Goal: Task Accomplishment & Management: Manage account settings

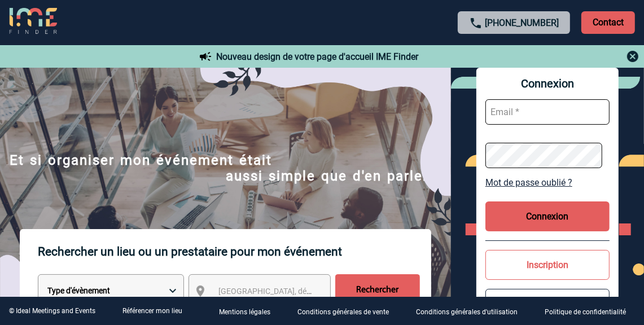
click at [540, 112] on input "text" at bounding box center [547, 111] width 124 height 25
type input "[PERSON_NAME][EMAIL_ADDRESS][DOMAIN_NAME]"
click at [552, 215] on button "Connexion" at bounding box center [547, 216] width 124 height 30
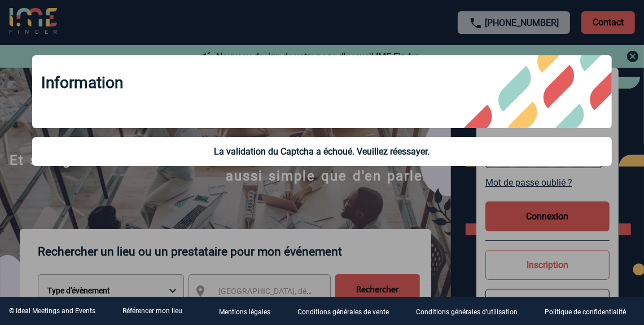
click at [386, 186] on div at bounding box center [322, 162] width 644 height 325
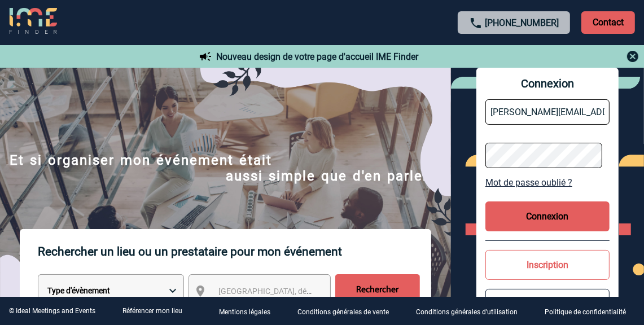
click at [541, 213] on button "Connexion" at bounding box center [547, 216] width 124 height 30
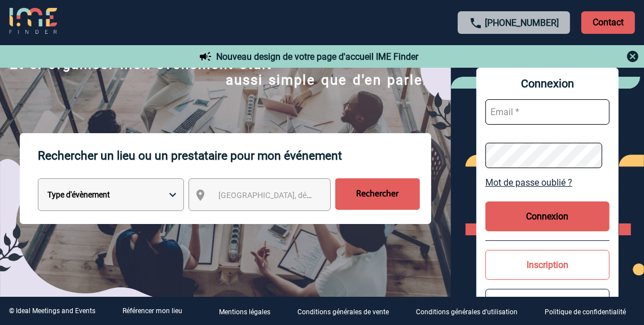
scroll to position [112, 0]
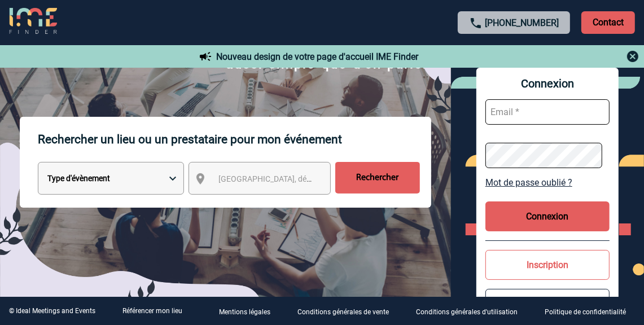
click at [547, 111] on input "text" at bounding box center [547, 111] width 124 height 25
type input "[PERSON_NAME][EMAIL_ADDRESS][DOMAIN_NAME]"
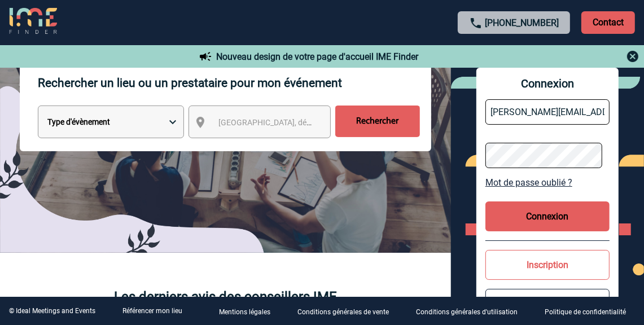
scroll to position [0, 9]
drag, startPoint x: 582, startPoint y: 108, endPoint x: 605, endPoint y: 108, distance: 23.7
click at [605, 108] on form "[PERSON_NAME][EMAIL_ADDRESS][DOMAIN_NAME]" at bounding box center [547, 133] width 124 height 87
click at [440, 188] on div "Rechercher un lieu ou un prestataire pour mon événement Type d'évènement Sémina…" at bounding box center [225, 156] width 451 height 192
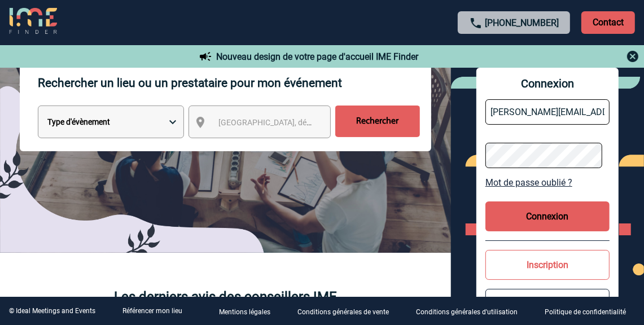
scroll to position [225, 0]
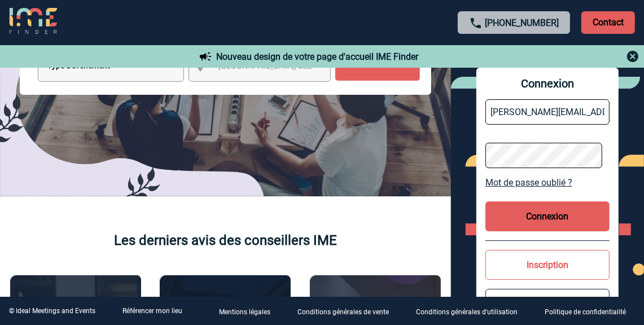
click at [552, 261] on button "Inscription" at bounding box center [547, 265] width 124 height 30
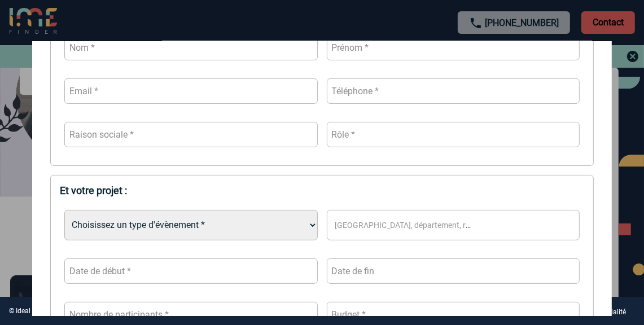
scroll to position [169, 0]
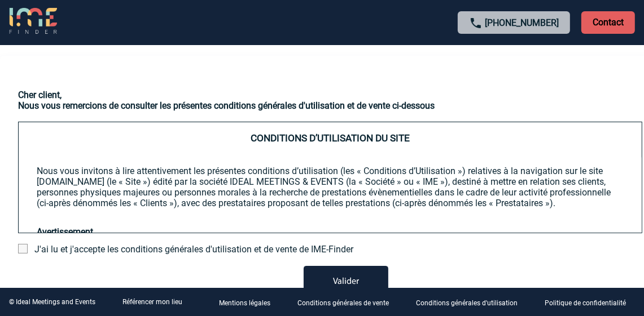
scroll to position [56, 0]
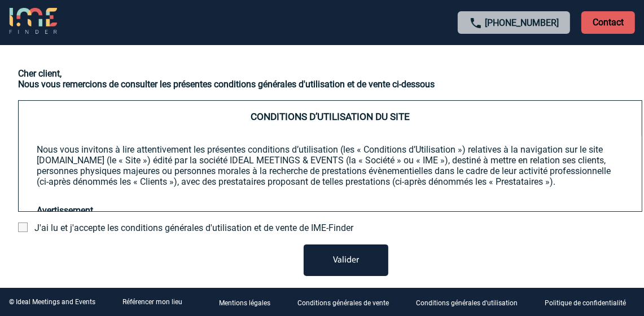
click at [356, 250] on button "Valider" at bounding box center [345, 261] width 85 height 32
drag, startPoint x: 21, startPoint y: 228, endPoint x: 29, endPoint y: 228, distance: 8.5
click at [23, 228] on span at bounding box center [23, 228] width 10 height 10
click at [0, 0] on input "checkbox" at bounding box center [0, 0] width 0 height 0
click at [334, 264] on button "Valider" at bounding box center [345, 261] width 85 height 32
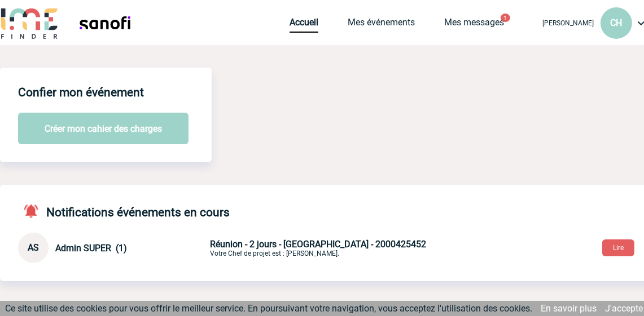
drag, startPoint x: 108, startPoint y: 129, endPoint x: 240, endPoint y: 125, distance: 131.5
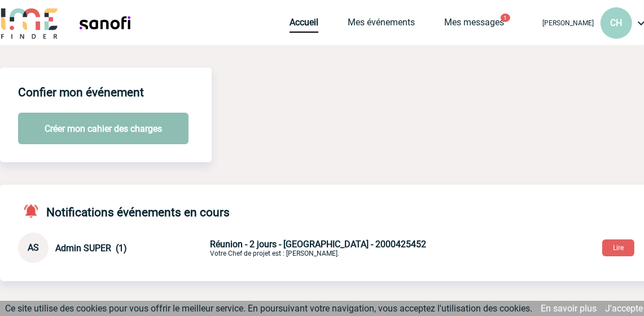
click at [134, 127] on button "Créer mon cahier des charges" at bounding box center [103, 129] width 170 height 32
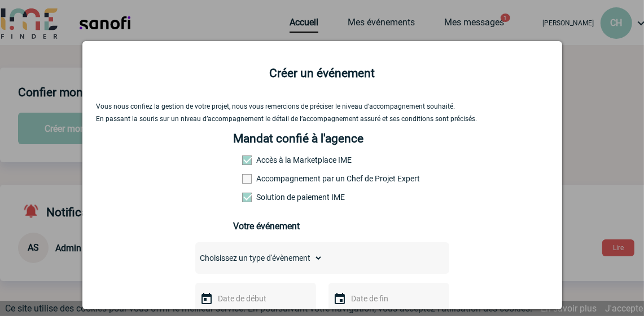
click at [242, 182] on span at bounding box center [247, 179] width 10 height 10
click at [0, 0] on input "Accompagnement par un Chef de Projet Expert" at bounding box center [0, 0] width 0 height 0
click at [242, 182] on span at bounding box center [247, 179] width 10 height 10
click at [0, 0] on input "Accompagnement par un Chef de Projet Expert" at bounding box center [0, 0] width 0 height 0
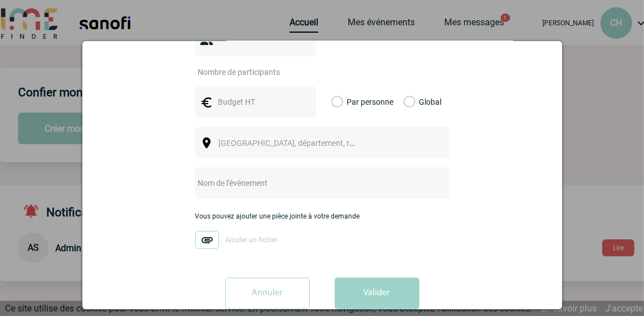
scroll to position [308, 0]
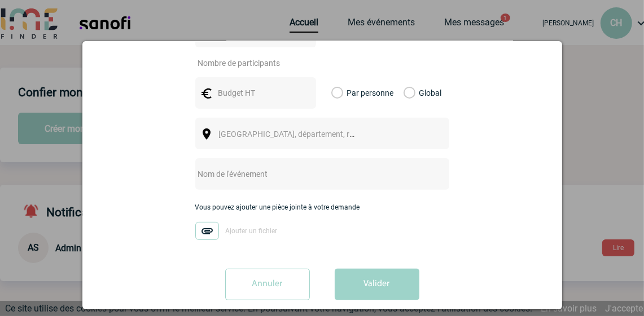
click at [258, 269] on input "Annuler" at bounding box center [267, 285] width 85 height 32
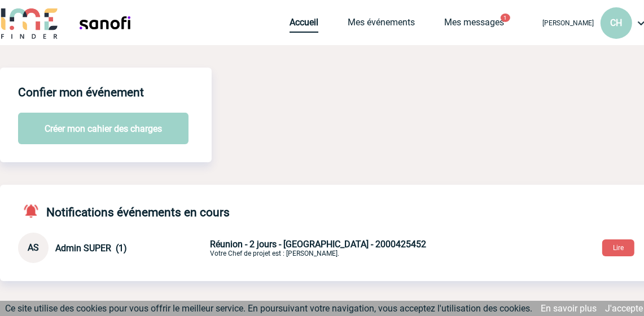
click at [300, 24] on link "Accueil" at bounding box center [303, 25] width 29 height 16
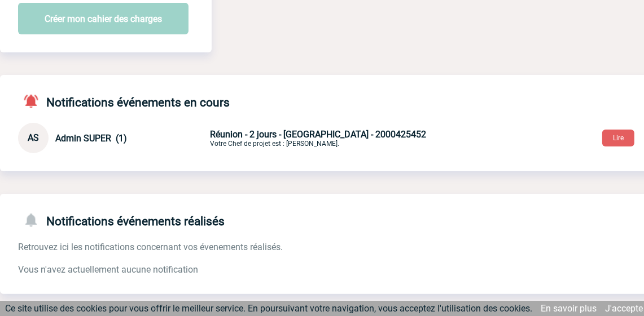
scroll to position [169, 0]
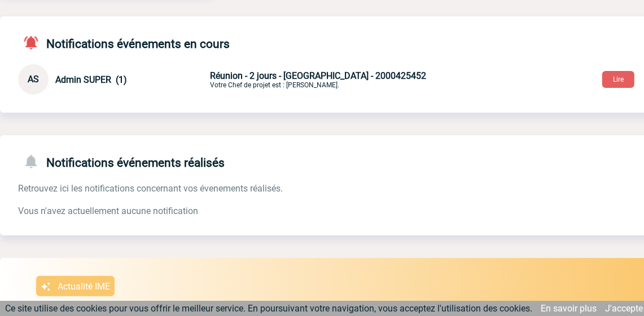
click at [316, 81] on span "Réunion - 2 jours - Paris - 2000425452" at bounding box center [318, 76] width 216 height 11
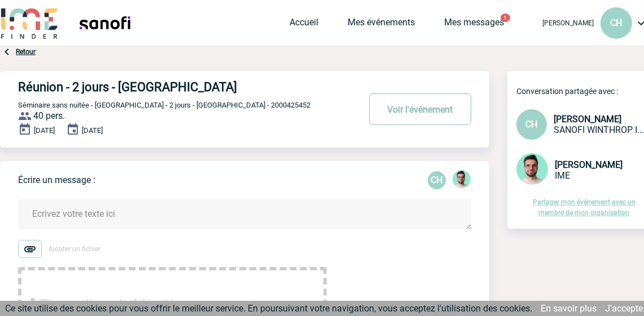
click at [408, 109] on button "Voir l'événement" at bounding box center [420, 110] width 102 height 32
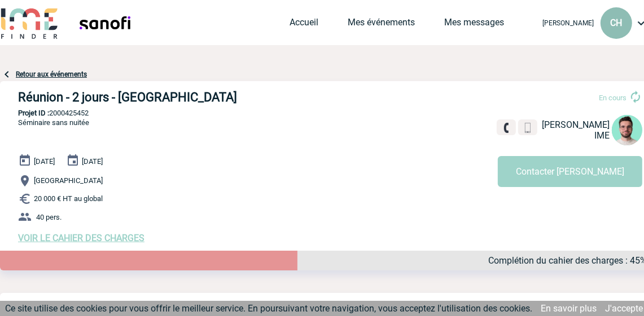
click at [614, 22] on span "CH" at bounding box center [616, 22] width 12 height 11
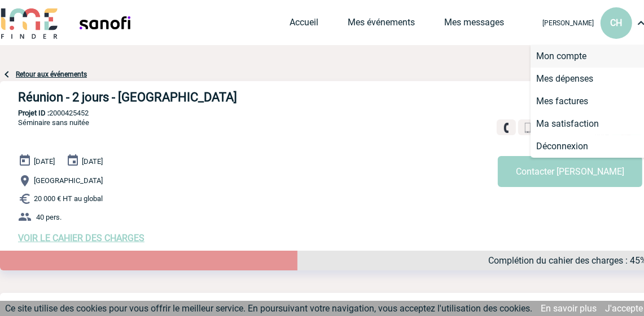
click at [561, 55] on li "Mon compte" at bounding box center [595, 56] width 130 height 23
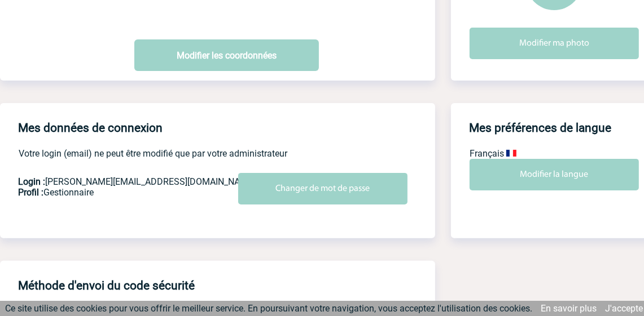
scroll to position [169, 0]
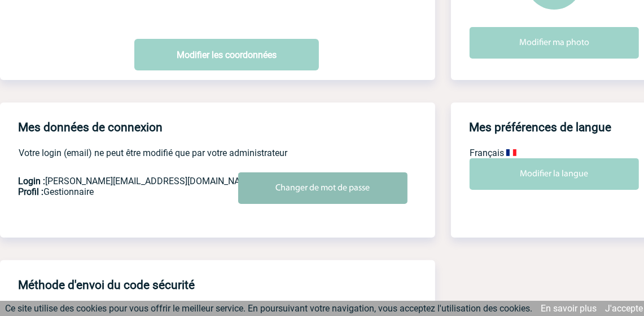
click at [302, 188] on input "Changer de mot de passe" at bounding box center [322, 189] width 169 height 32
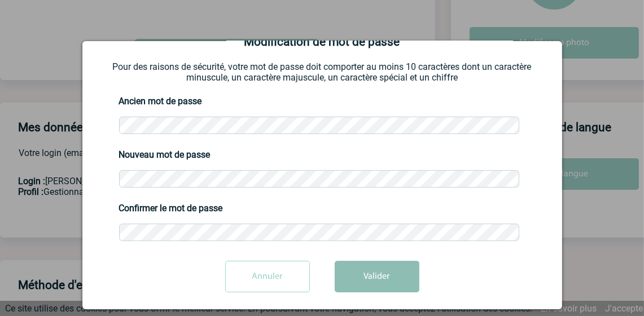
scroll to position [29, 0]
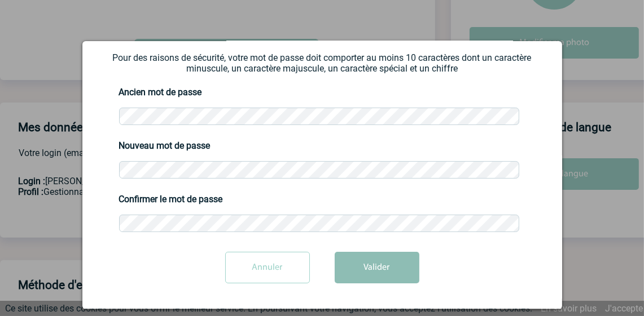
click at [371, 261] on button "Valider" at bounding box center [376, 268] width 85 height 32
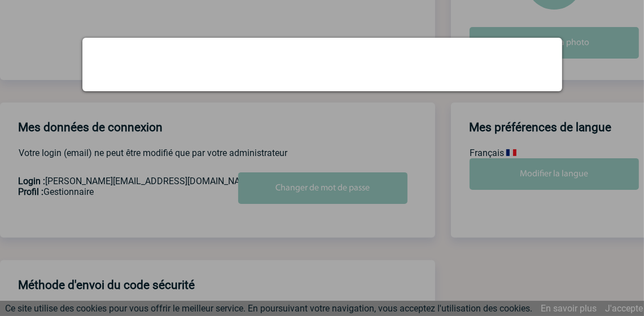
scroll to position [0, 0]
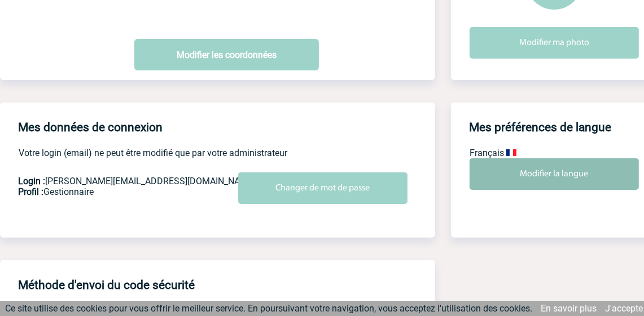
click at [558, 173] on input "Modifier la langue" at bounding box center [553, 174] width 169 height 32
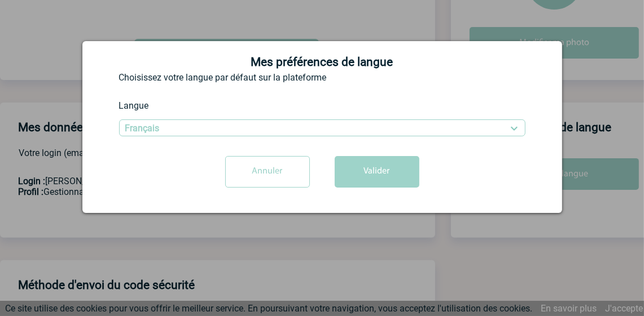
click at [279, 135] on select "Français English Deutsch" at bounding box center [322, 128] width 406 height 17
select select "2"
click at [119, 120] on select "Français English Deutsch" at bounding box center [322, 128] width 406 height 17
click at [385, 168] on button "Valider" at bounding box center [376, 172] width 85 height 32
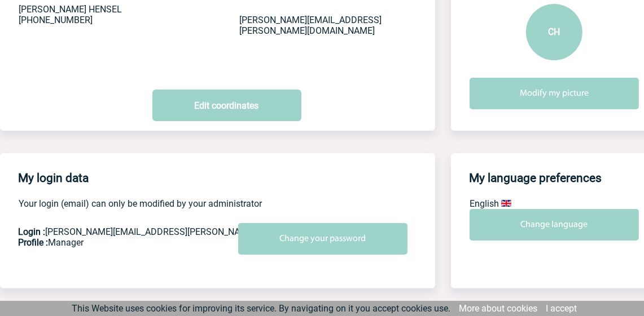
scroll to position [169, 0]
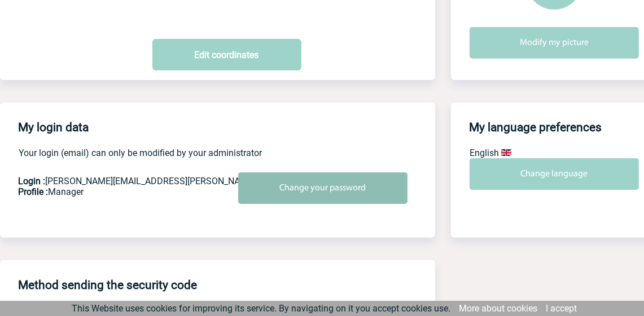
click at [358, 185] on input "Change your password" at bounding box center [322, 189] width 169 height 32
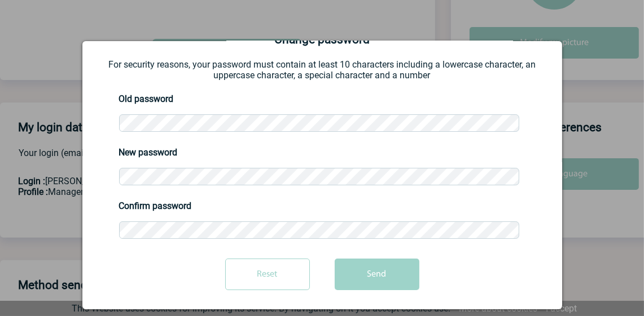
scroll to position [29, 0]
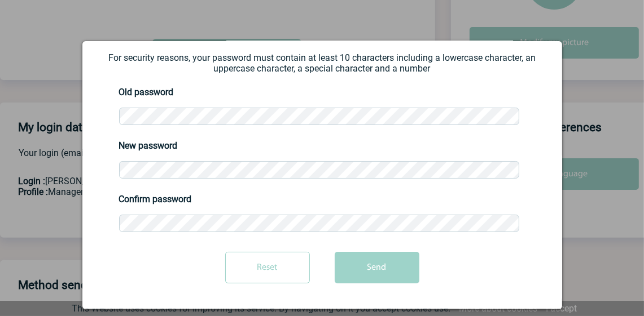
click at [613, 115] on div at bounding box center [322, 158] width 644 height 316
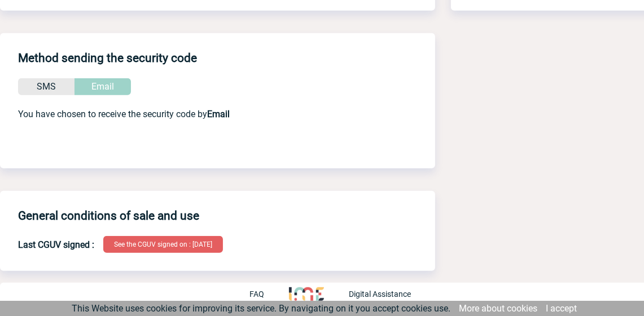
scroll to position [397, 0]
click at [152, 245] on div "See the CGUV signed on : 11/09/2025" at bounding box center [163, 244] width 120 height 17
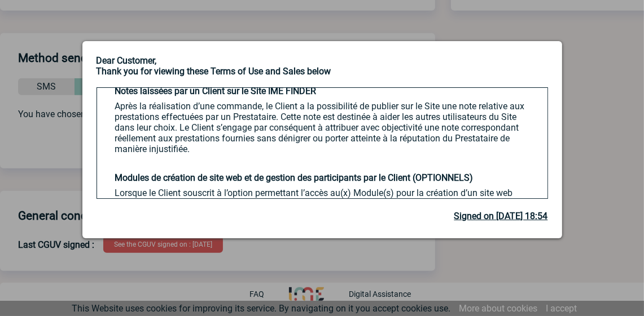
scroll to position [2199, 0]
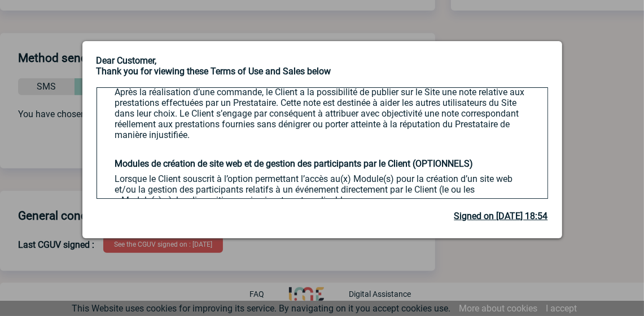
click at [594, 114] on div at bounding box center [322, 158] width 644 height 316
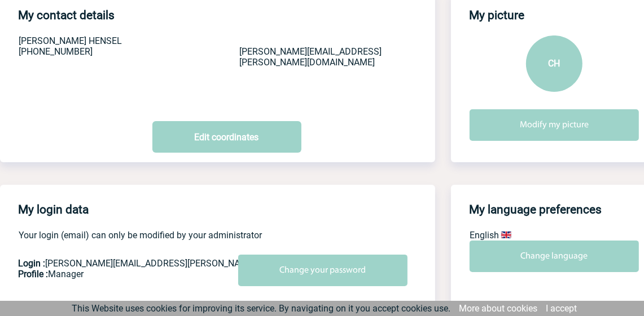
scroll to position [0, 0]
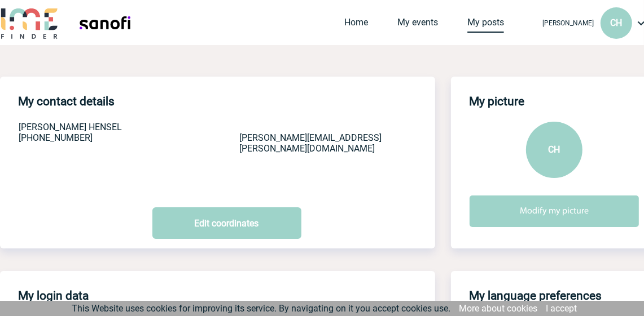
click at [475, 21] on link "My posts" at bounding box center [485, 25] width 37 height 16
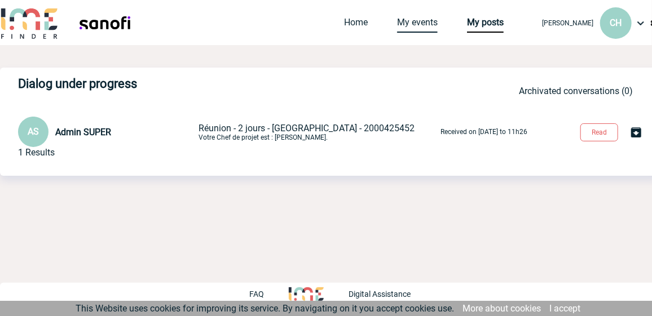
click at [426, 23] on link "My events" at bounding box center [417, 25] width 41 height 16
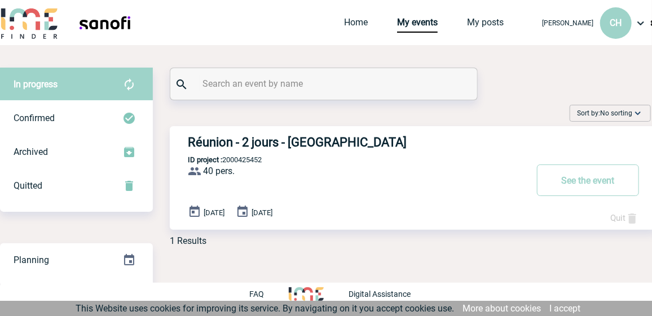
click at [131, 82] on img at bounding box center [129, 85] width 14 height 14
click at [633, 20] on div "[PERSON_NAME] CH" at bounding box center [595, 23] width 129 height 46
click at [637, 20] on img at bounding box center [641, 23] width 14 height 14
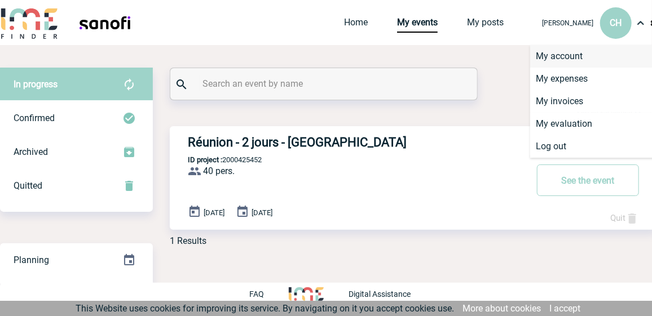
click at [582, 54] on li "My account" at bounding box center [595, 56] width 130 height 23
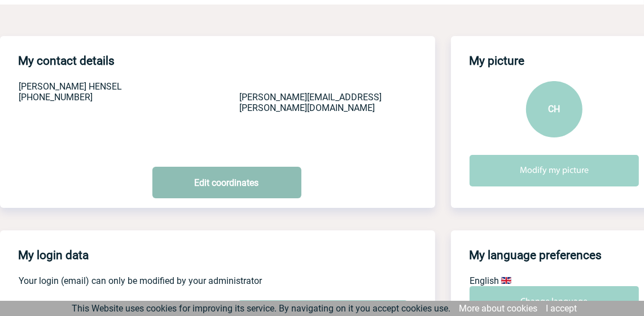
scroll to position [56, 0]
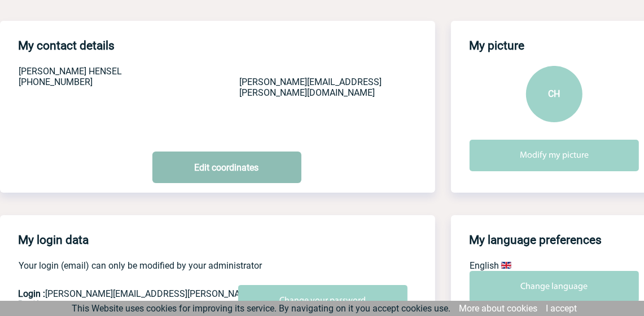
click at [235, 157] on link "Edit coordinates" at bounding box center [226, 168] width 149 height 32
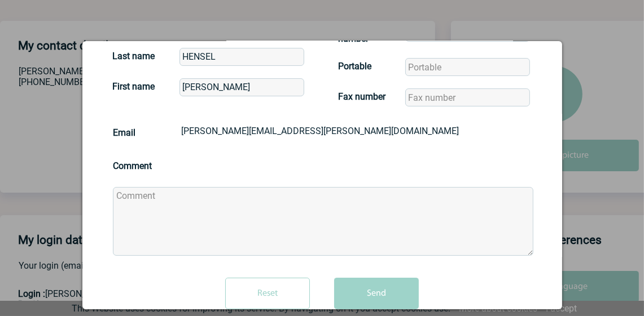
scroll to position [79, 0]
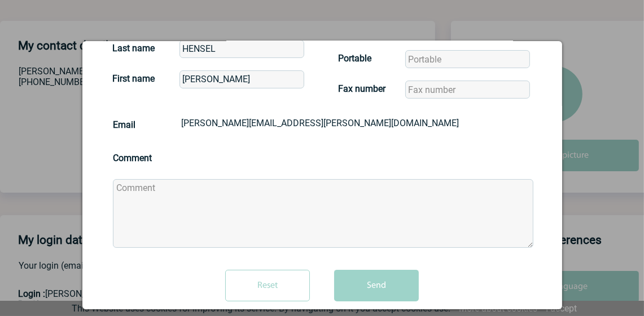
drag, startPoint x: 285, startPoint y: 278, endPoint x: 484, endPoint y: 168, distance: 227.5
click at [509, 203] on div "Comment Reset Send" at bounding box center [321, 225] width 451 height 170
click at [594, 42] on div at bounding box center [322, 158] width 644 height 316
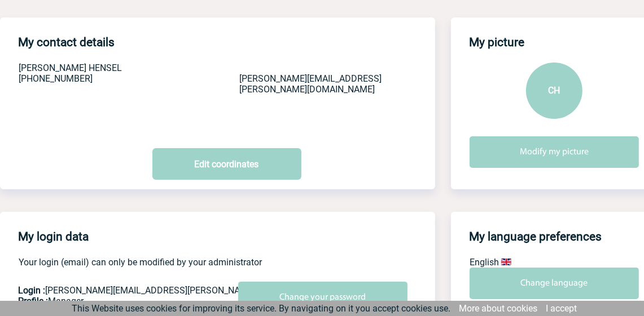
scroll to position [0, 0]
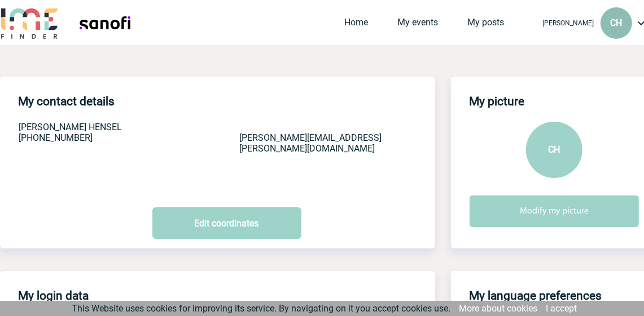
click at [631, 27] on div "CH" at bounding box center [616, 23] width 32 height 32
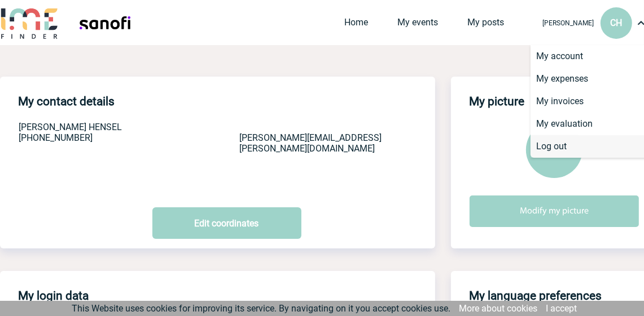
click at [561, 148] on li "Log out" at bounding box center [595, 146] width 130 height 23
